Goal: Task Accomplishment & Management: Use online tool/utility

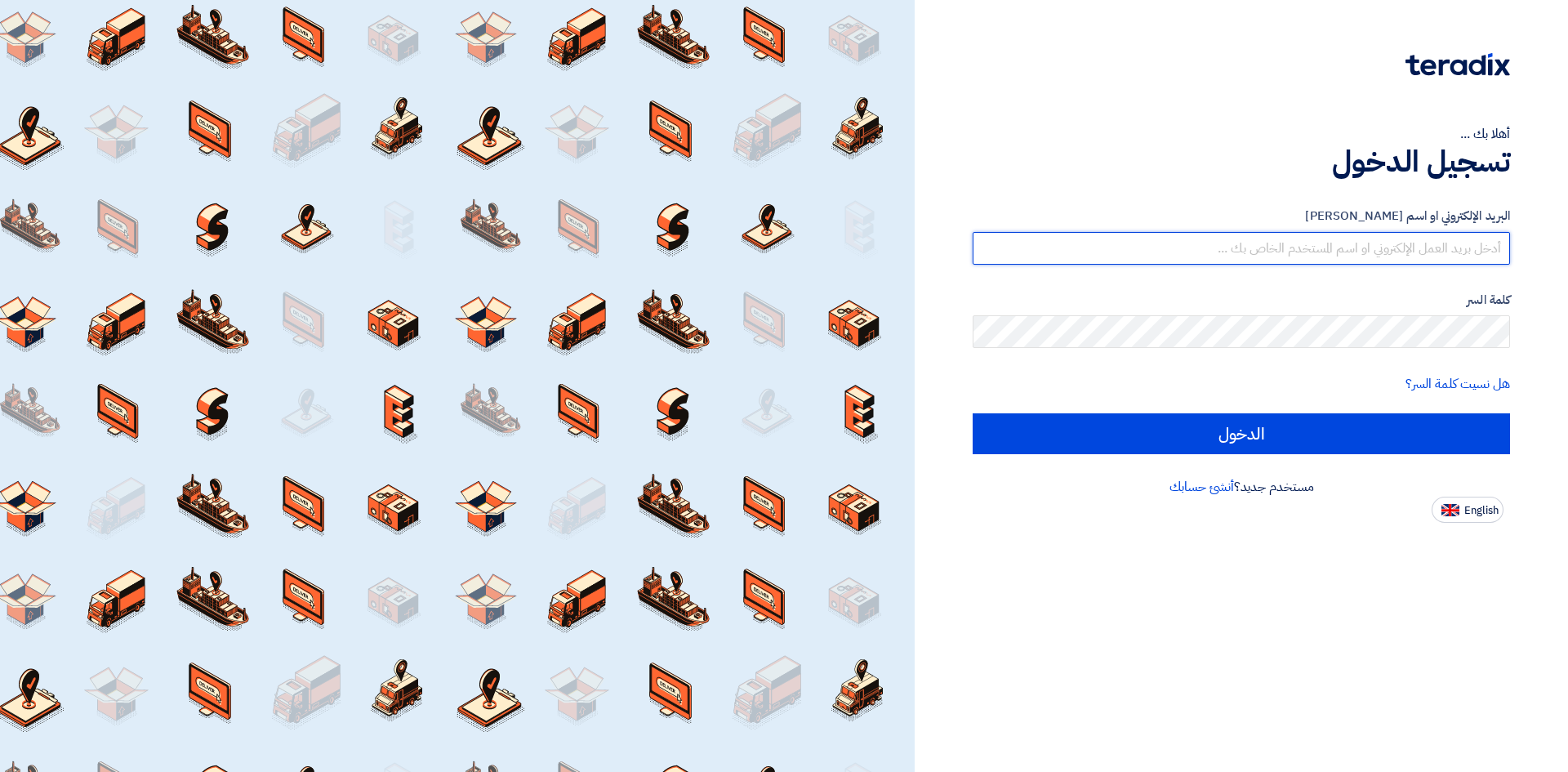
type input "[PERSON_NAME][EMAIL_ADDRESS][DOMAIN_NAME]"
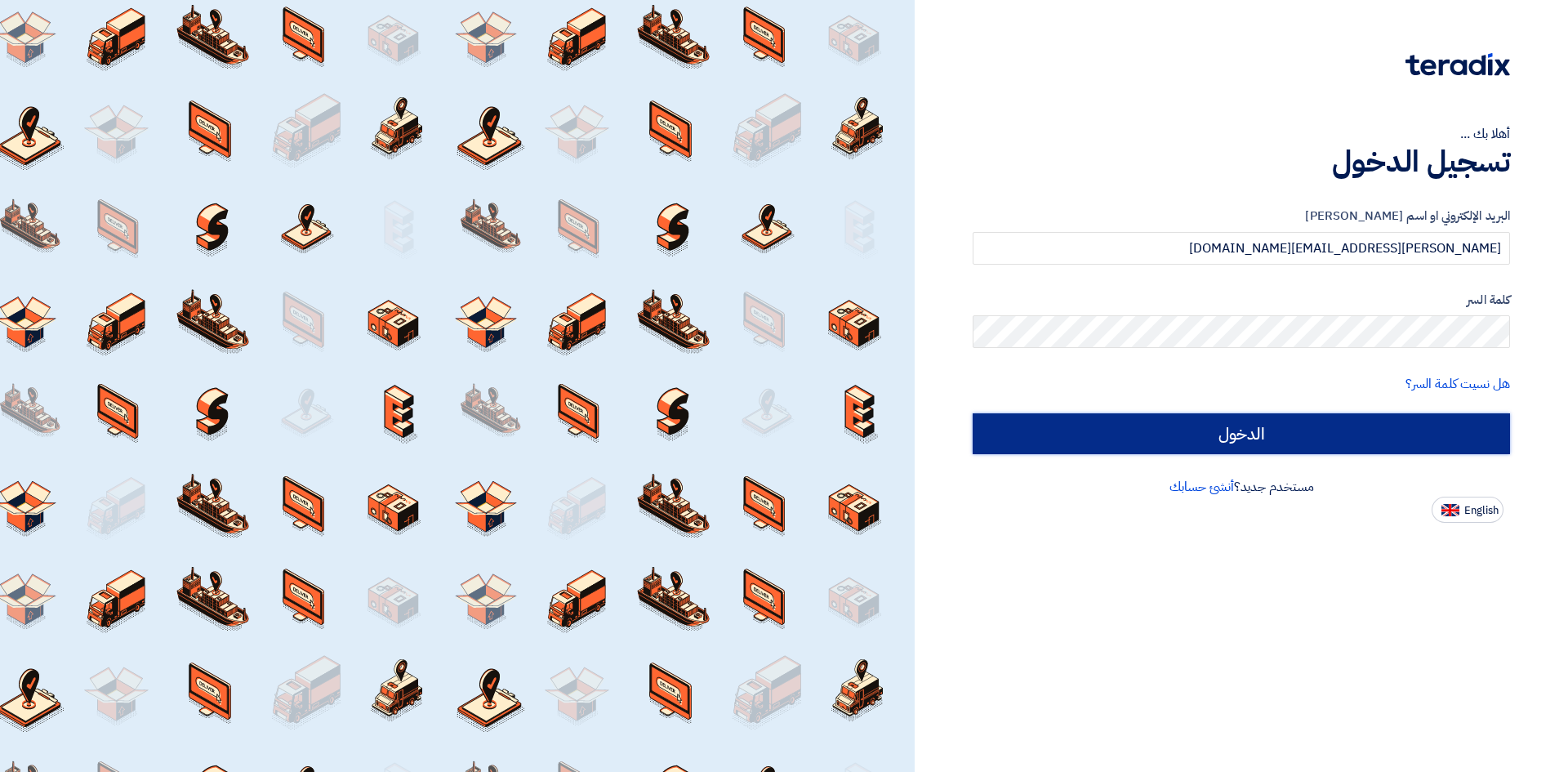
click at [1371, 439] on input "الدخول" at bounding box center [1241, 434] width 537 height 40
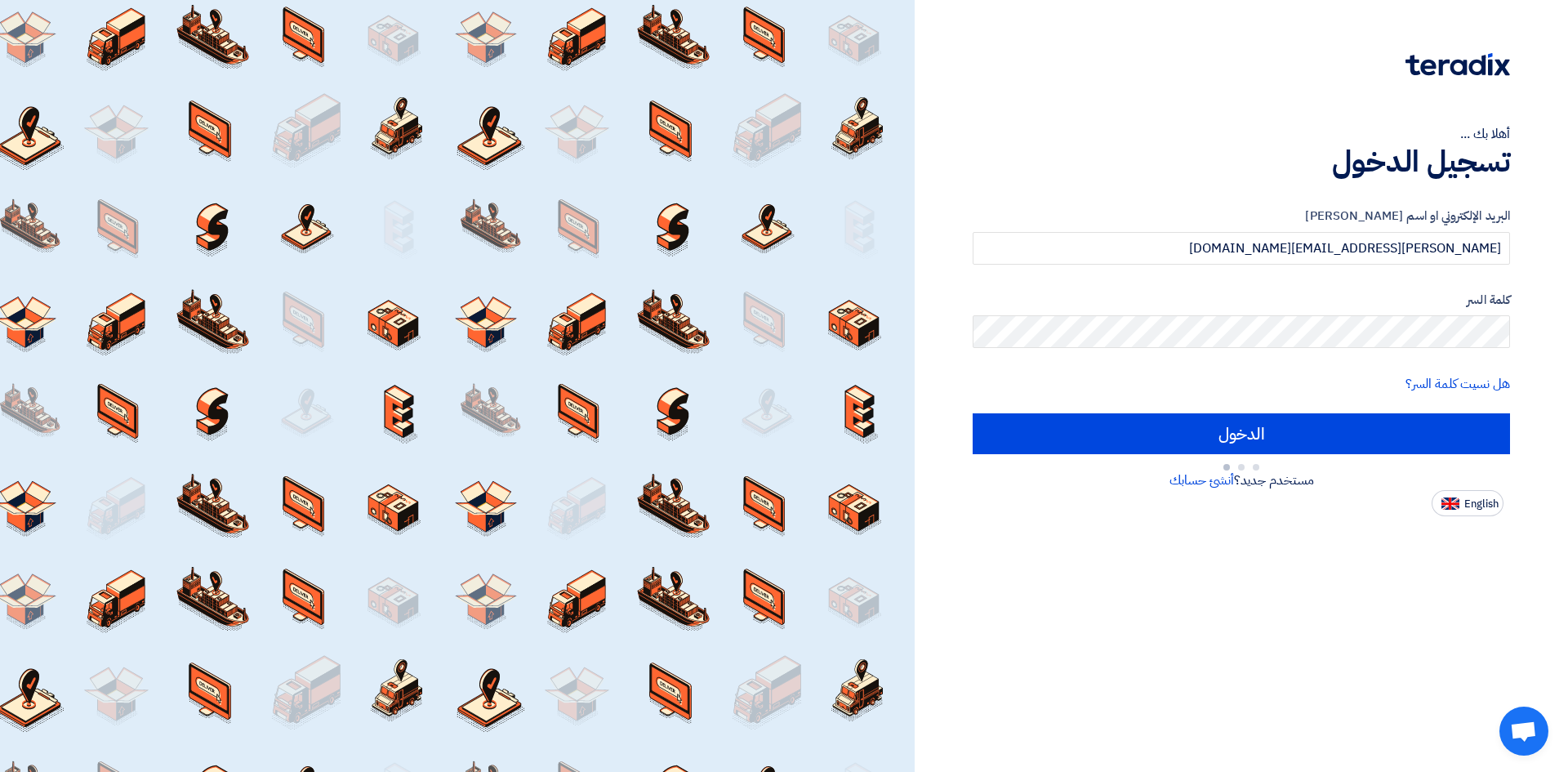
type input "Sign in"
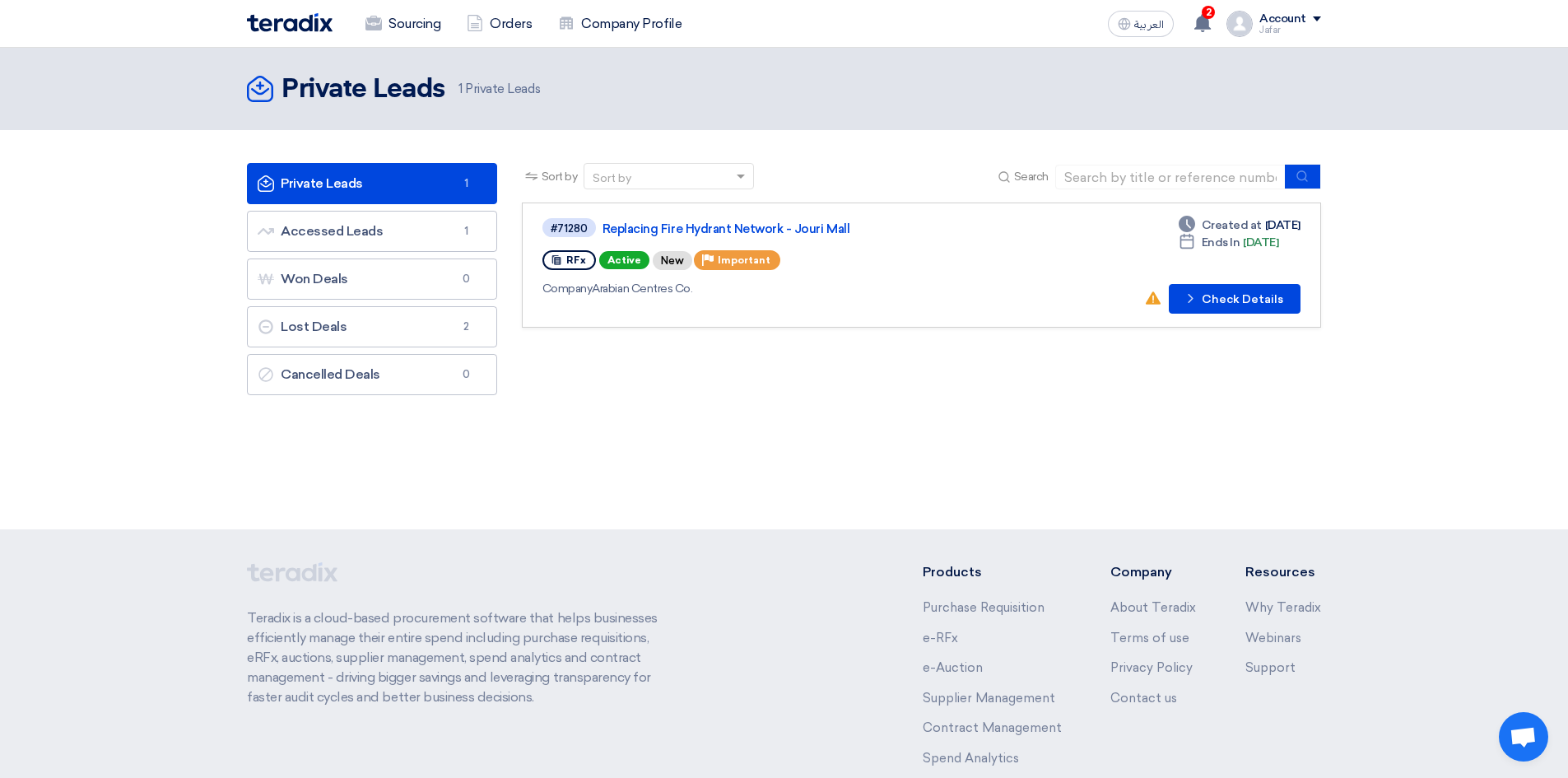
click at [1169, 301] on div "No action taken yet! Check details Check Details" at bounding box center [1222, 299] width 156 height 30
click at [1210, 301] on button "Check details Check Details" at bounding box center [1235, 299] width 131 height 30
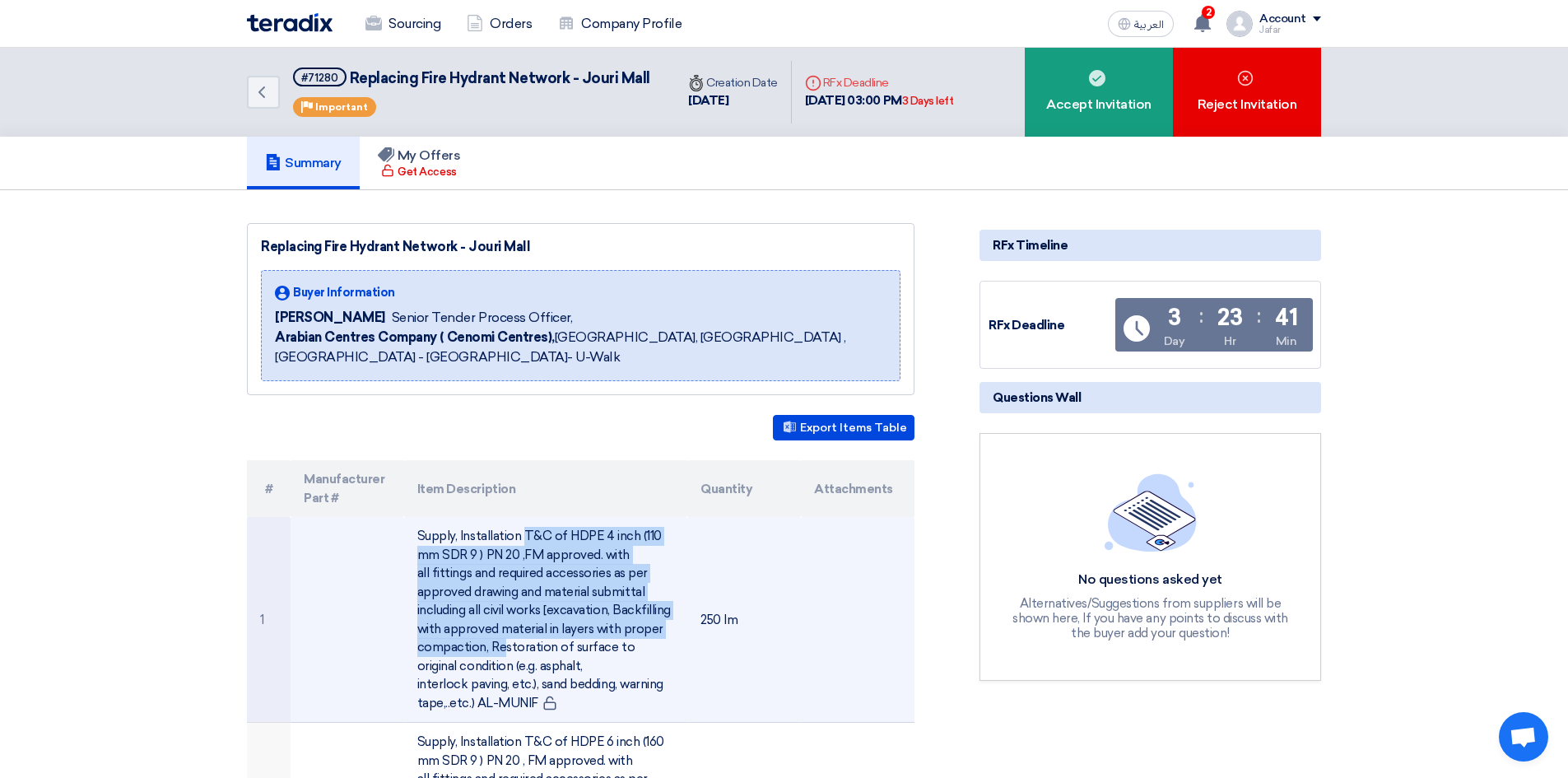
drag, startPoint x: 448, startPoint y: 543, endPoint x: 658, endPoint y: 661, distance: 240.9
click at [658, 659] on td "Supply, Installation T&C of HDPE 4 inch (110 mm SDR 9 ) PN 20 ,FM approved. wit…" at bounding box center [546, 620] width 284 height 206
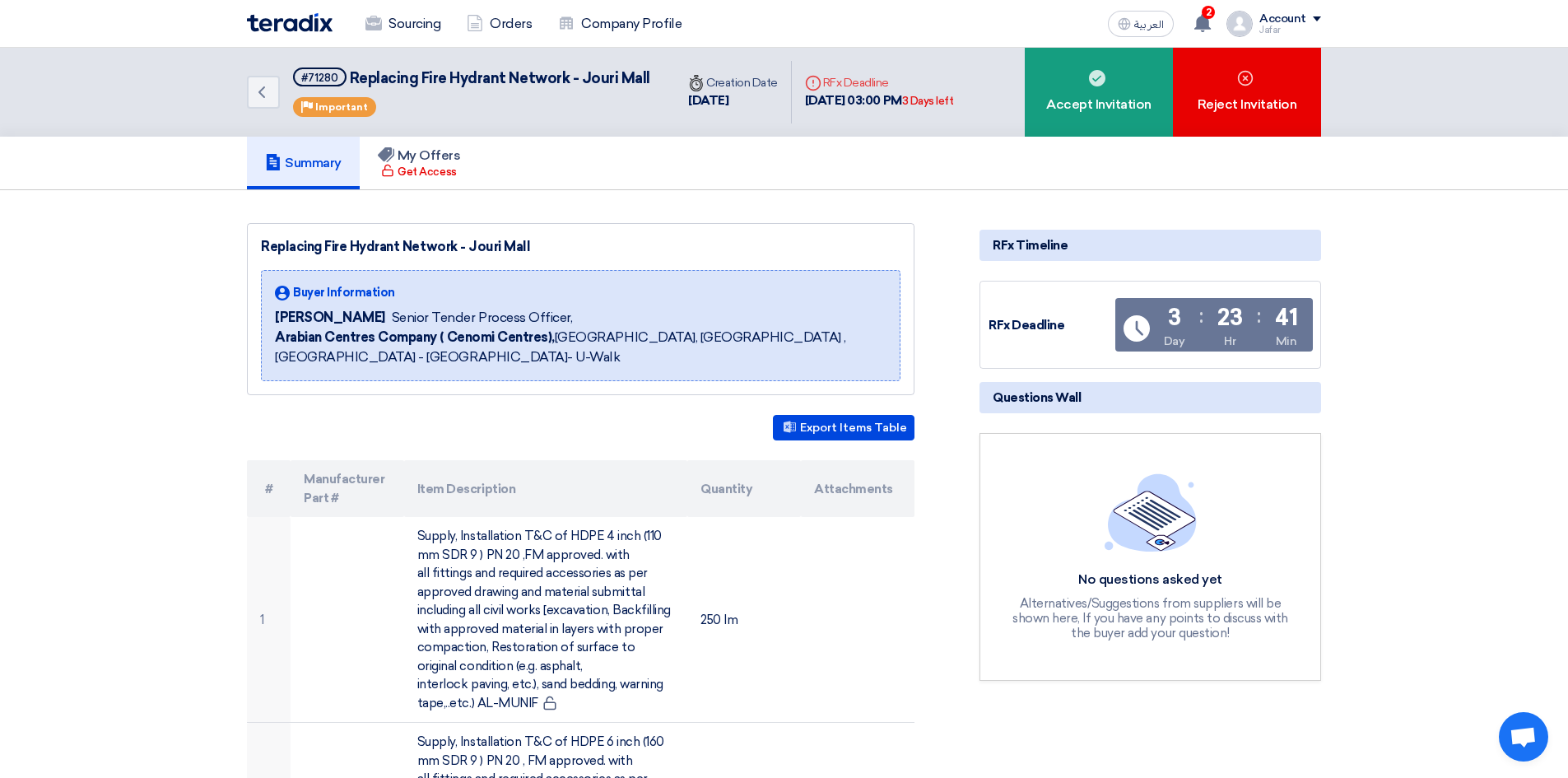
click at [264, 233] on div "Replacing Fire Hydrant Network - Jouri Mall Buyer Information [PERSON_NAME] Sen…" at bounding box center [580, 309] width 667 height 172
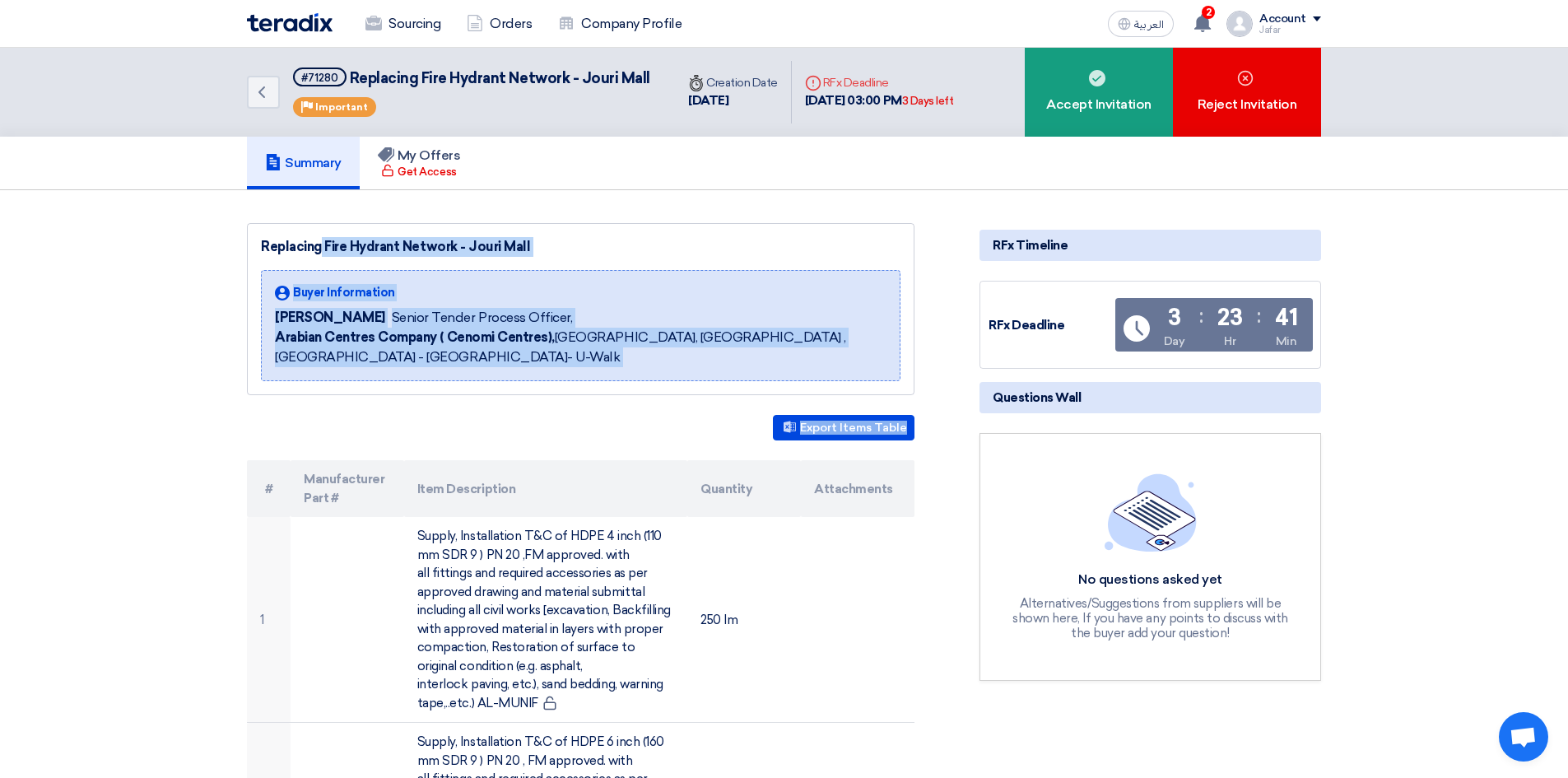
drag, startPoint x: 264, startPoint y: 233, endPoint x: 561, endPoint y: 394, distance: 337.8
click at [824, 429] on button "Export Items Table" at bounding box center [843, 428] width 142 height 26
